Goal: Find specific page/section: Find specific page/section

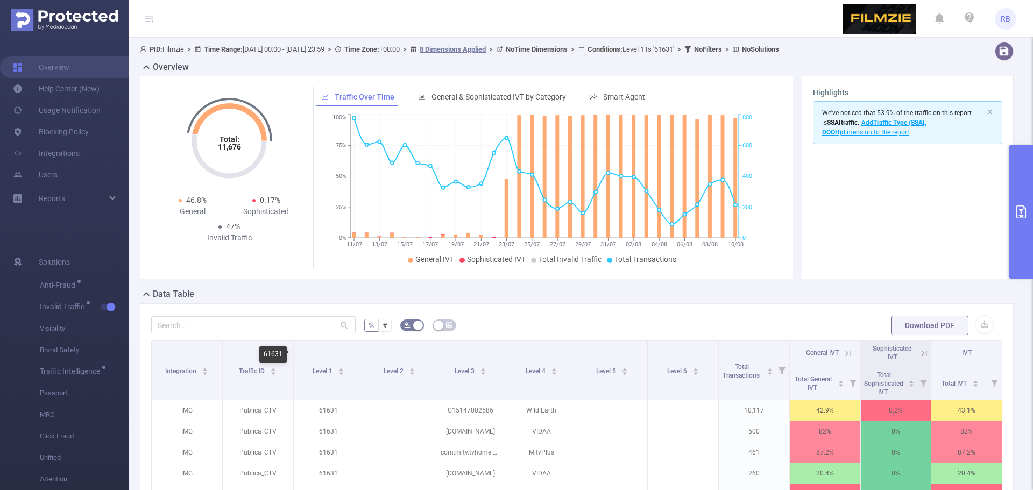
scroll to position [54, 0]
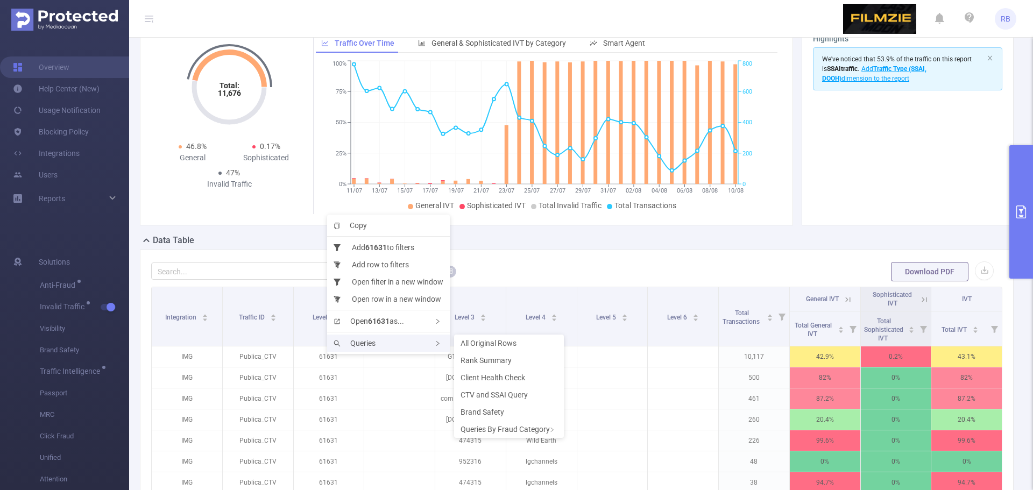
click at [348, 342] on span "Queries" at bounding box center [355, 343] width 42 height 9
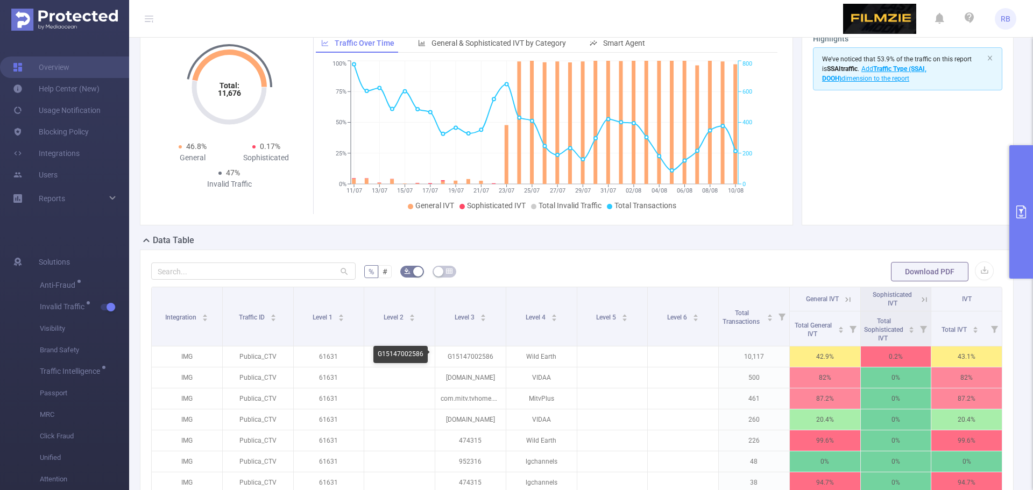
click at [424, 350] on div "G15147002586" at bounding box center [400, 354] width 54 height 17
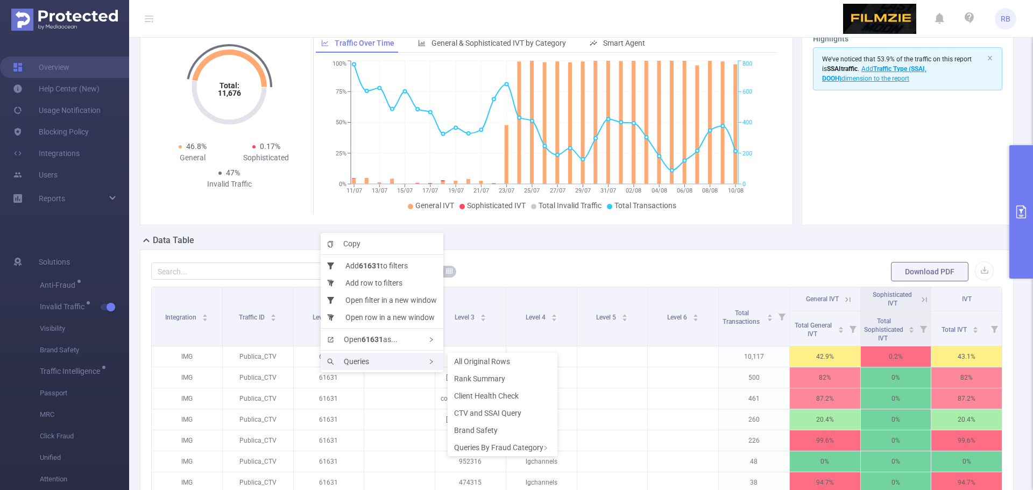
click at [380, 358] on div "Queries" at bounding box center [382, 361] width 123 height 17
click at [420, 356] on div "Queries" at bounding box center [382, 361] width 123 height 17
click at [489, 416] on span "CTV and SSAI Query" at bounding box center [487, 413] width 67 height 9
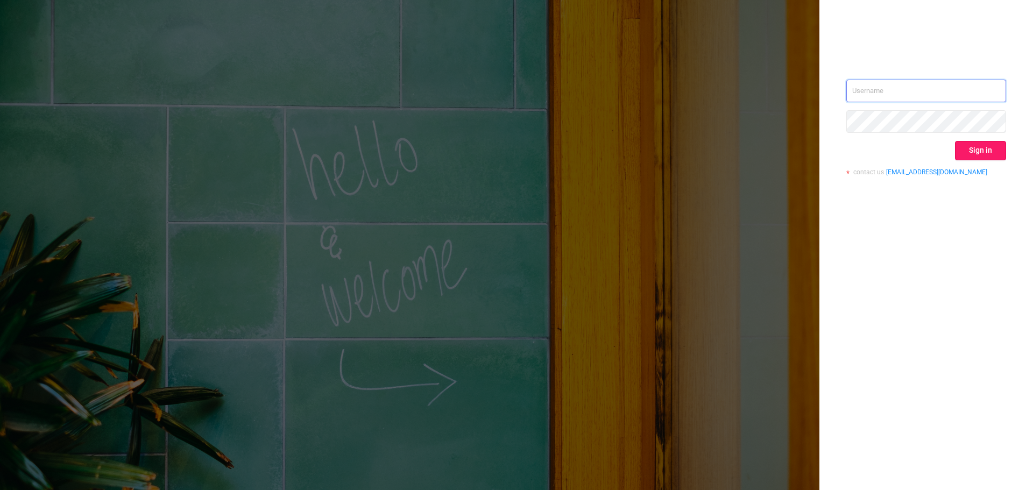
type input "[EMAIL_ADDRESS][DOMAIN_NAME]"
click at [992, 149] on button "Sign in" at bounding box center [980, 150] width 51 height 19
